Goal: Task Accomplishment & Management: Complete application form

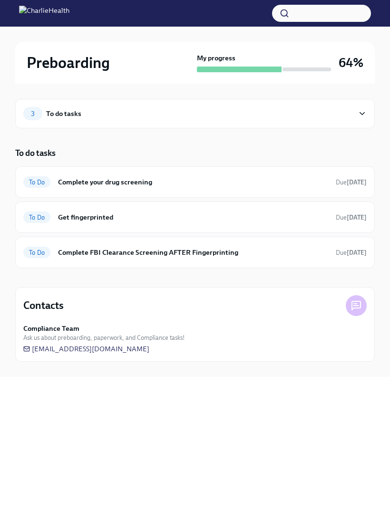
click at [74, 218] on h6 "Get fingerprinted" at bounding box center [193, 217] width 270 height 10
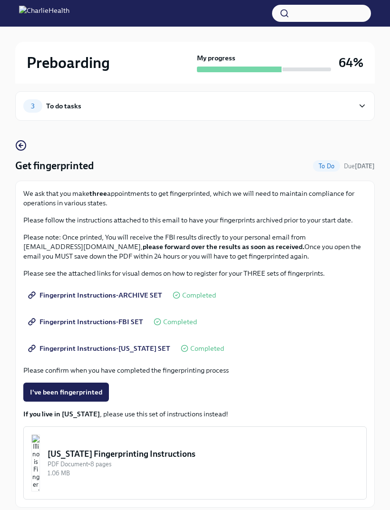
scroll to position [39, 0]
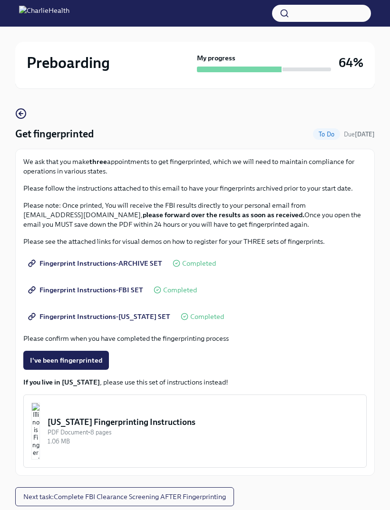
click at [87, 361] on span "I've been fingerprinted" at bounding box center [66, 361] width 72 height 10
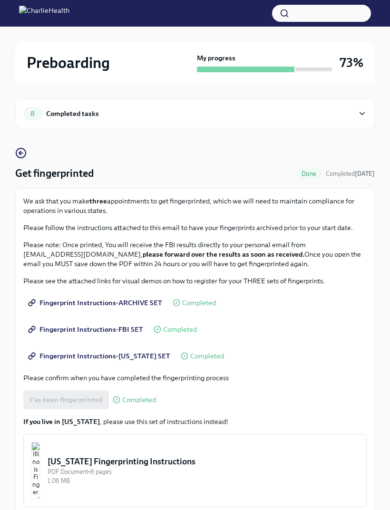
click at [94, 352] on span "Fingerprint Instructions-[US_STATE] SET" at bounding box center [100, 356] width 140 height 10
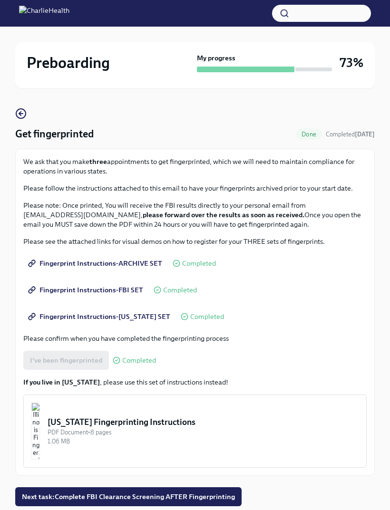
scroll to position [39, 0]
click at [215, 495] on span "Next task : Complete FBI Clearance Screening AFTER Fingerprinting" at bounding box center [128, 497] width 213 height 10
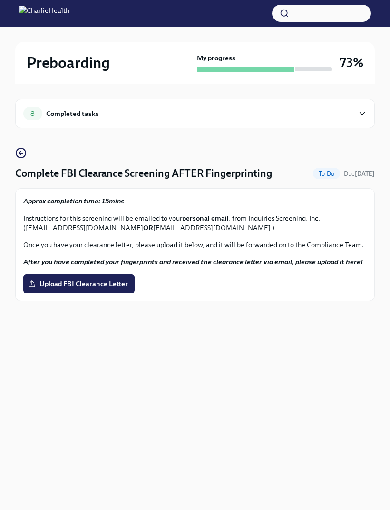
click at [355, 111] on div "8 Completed tasks" at bounding box center [194, 113] width 343 height 13
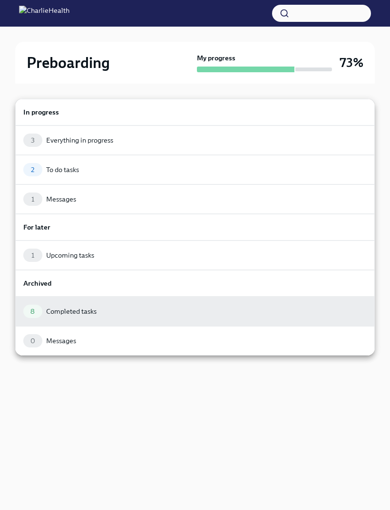
click at [328, 162] on div "2 To do tasks" at bounding box center [195, 169] width 360 height 29
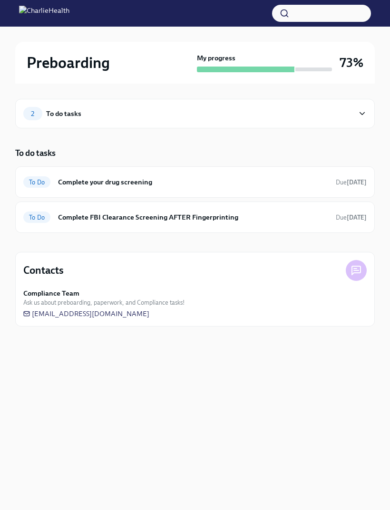
click at [350, 176] on div "To Do Complete your drug screening Due [DATE]" at bounding box center [194, 182] width 343 height 15
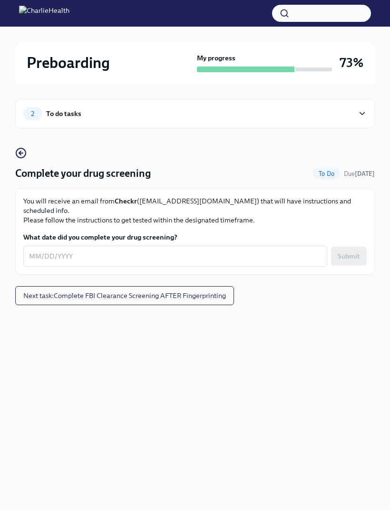
click at [54, 251] on textarea "What date did you complete your drug screening?" at bounding box center [175, 256] width 292 height 11
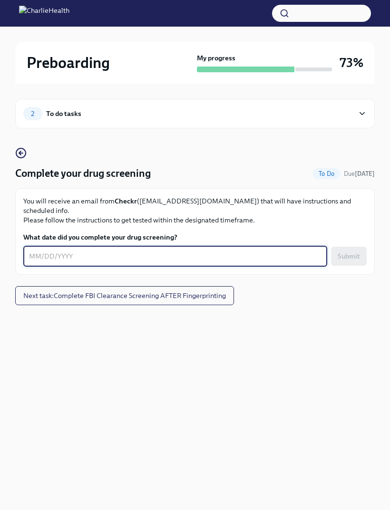
click at [361, 123] on div "2 To do tasks" at bounding box center [195, 113] width 360 height 29
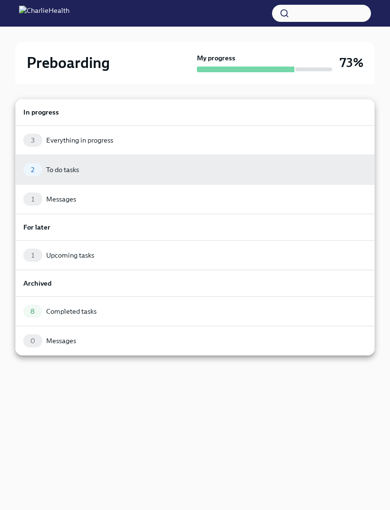
click at [51, 174] on div "To do tasks" at bounding box center [62, 170] width 33 height 10
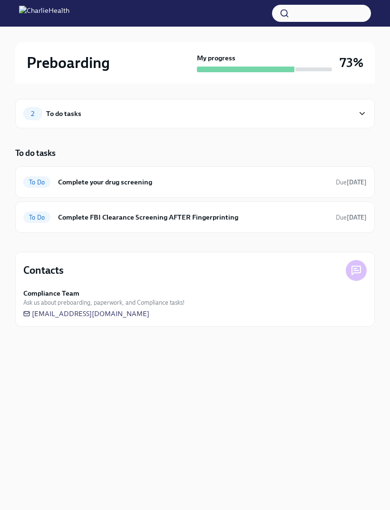
click at [102, 215] on h6 "Complete FBI Clearance Screening AFTER Fingerprinting" at bounding box center [193, 217] width 270 height 10
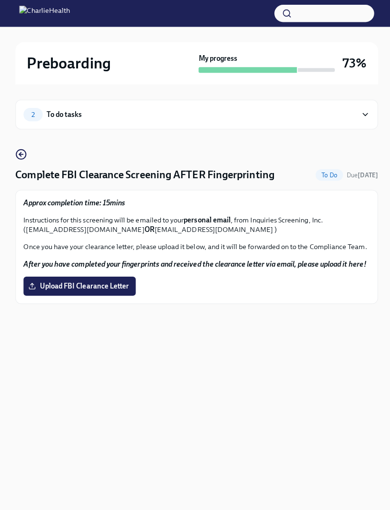
click at [91, 283] on span "Upload FBI Clearance Letter" at bounding box center [79, 284] width 98 height 10
click at [0, 0] on input "Upload FBI Clearance Letter" at bounding box center [0, 0] width 0 height 0
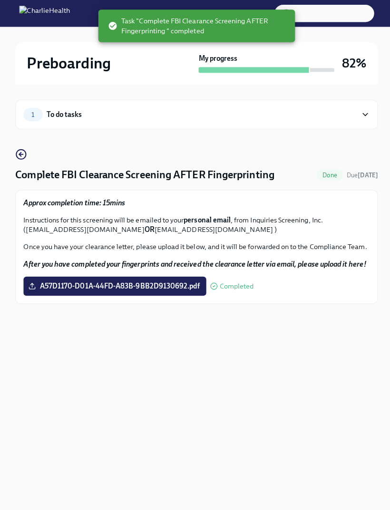
click at [34, 284] on icon at bounding box center [32, 284] width 8 height 8
click at [0, 0] on input "A57D1170-D01A-44FD-A83B-9BB2D9130692.pdf" at bounding box center [0, 0] width 0 height 0
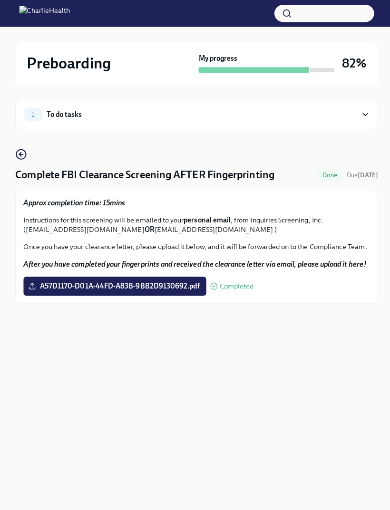
click at [359, 113] on icon at bounding box center [362, 114] width 9 height 10
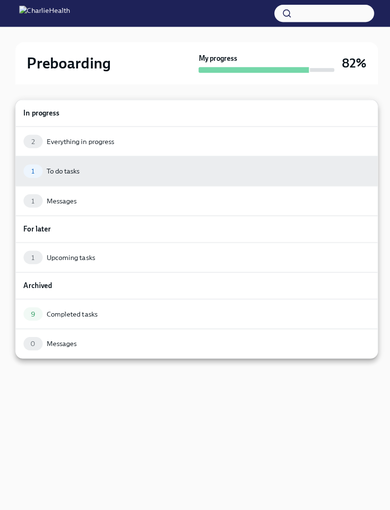
click at [37, 133] on div "2 Everything in progress" at bounding box center [195, 140] width 360 height 29
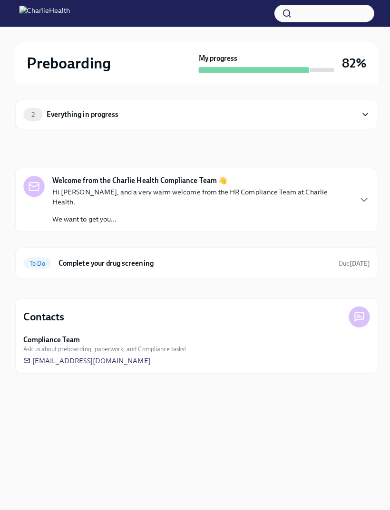
click at [290, 245] on div "To Do Complete your drug screening Due [DATE]" at bounding box center [195, 260] width 360 height 31
click at [356, 181] on div "Welcome from the Charlie Health Compliance Team 👋 Hi [PERSON_NAME], and a very …" at bounding box center [194, 199] width 343 height 48
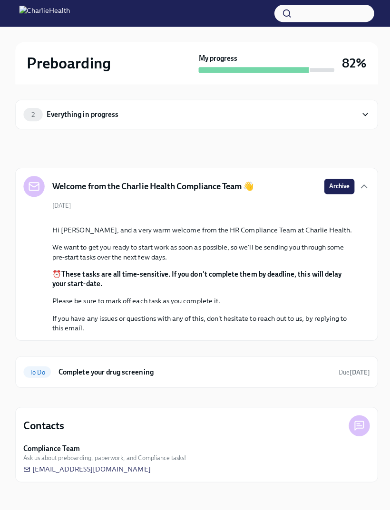
click at [43, 120] on div "2 Everything in progress" at bounding box center [195, 113] width 360 height 29
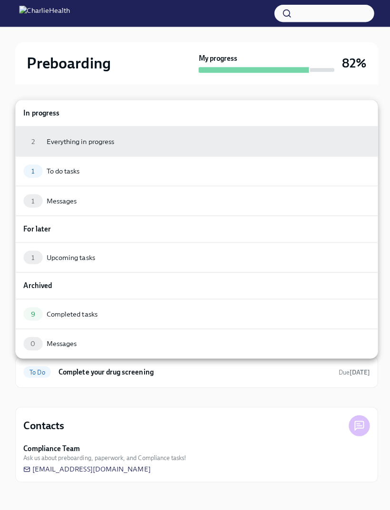
click at [278, 298] on div "9 Completed tasks" at bounding box center [195, 311] width 360 height 29
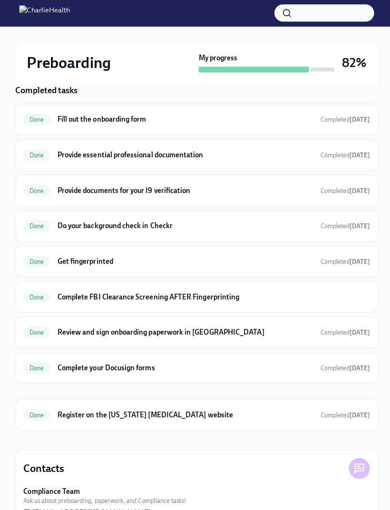
scroll to position [63, 0]
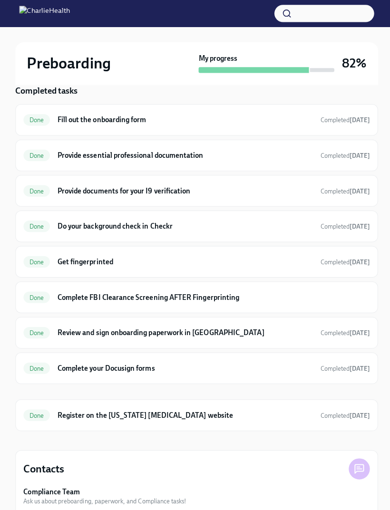
click at [284, 293] on h6 "Complete FBI Clearance Screening AFTER Fingerprinting" at bounding box center [212, 295] width 310 height 10
